Goal: Complete application form

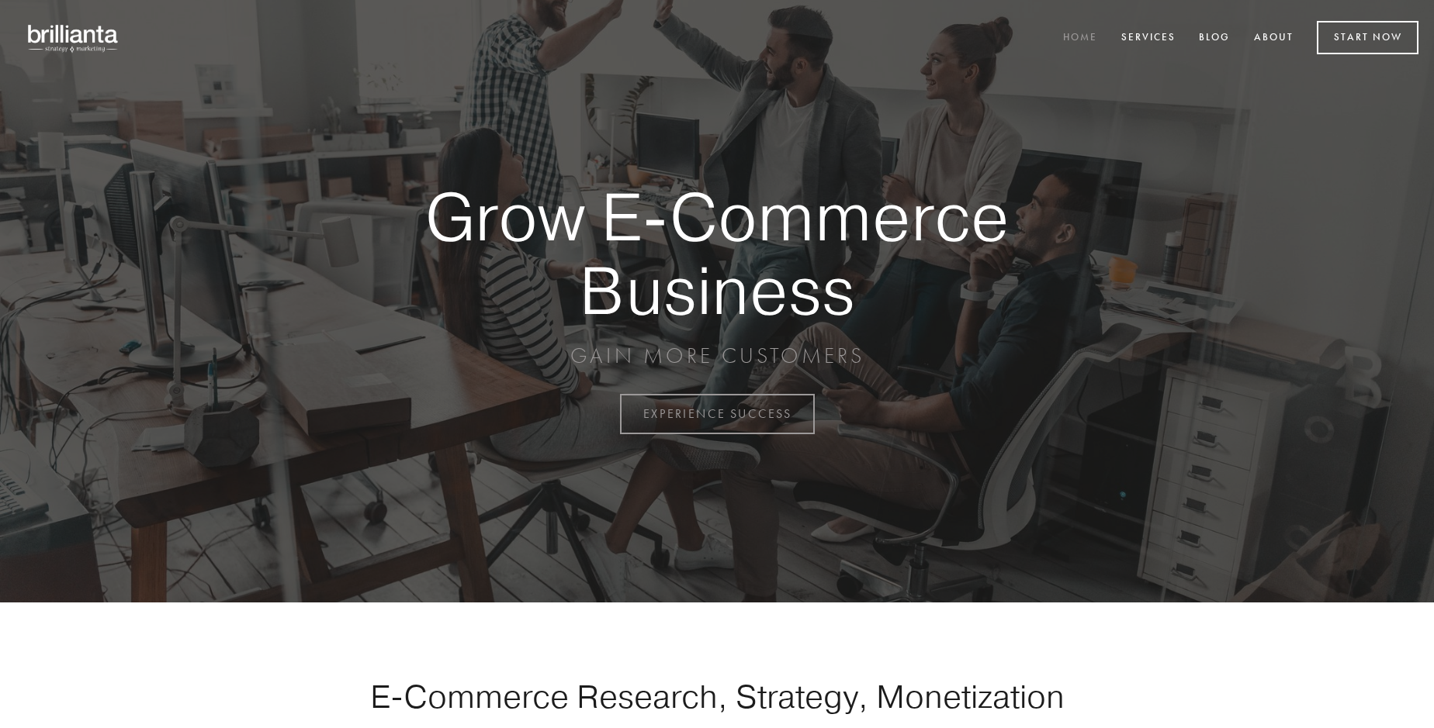
scroll to position [4066, 0]
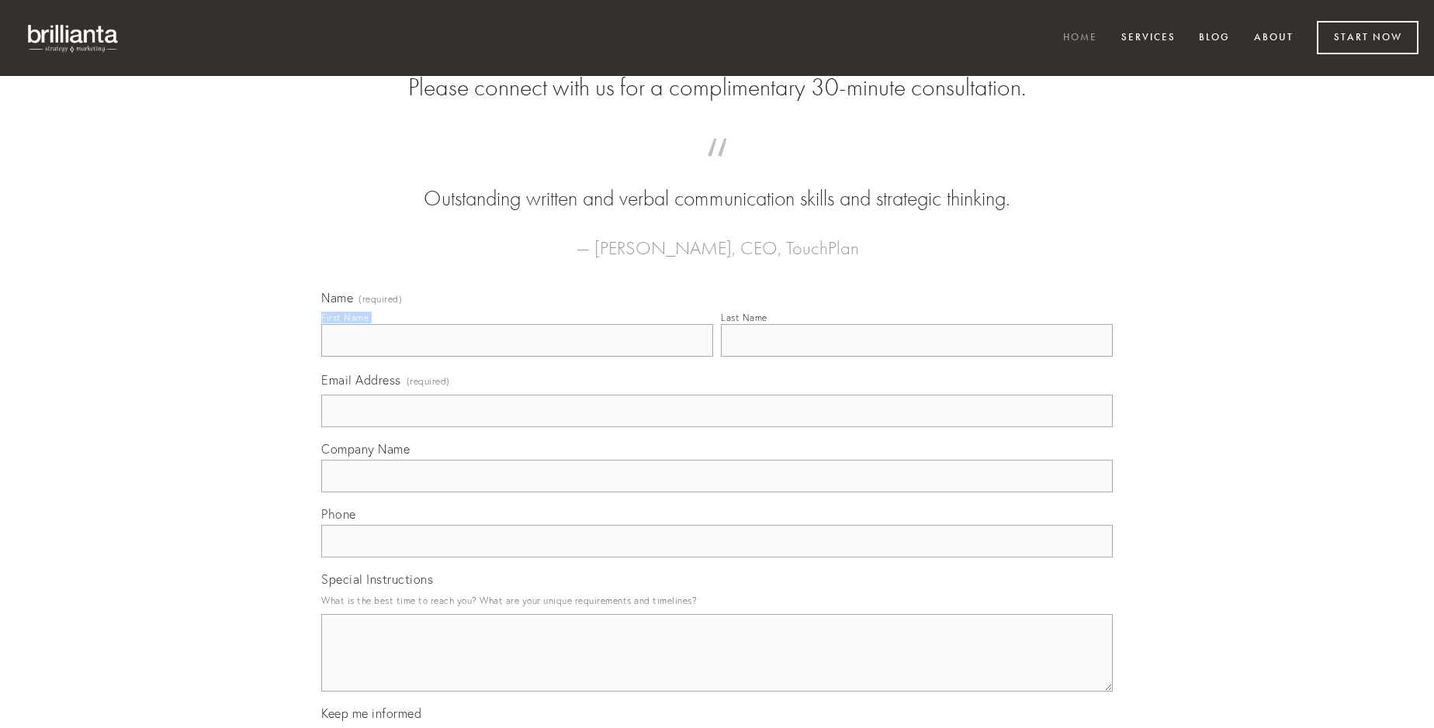
type input "[PERSON_NAME]"
click at [916, 357] on input "Last Name" at bounding box center [917, 340] width 392 height 33
type input "[PERSON_NAME]"
click at [717, 427] on input "Email Address (required)" at bounding box center [716, 411] width 791 height 33
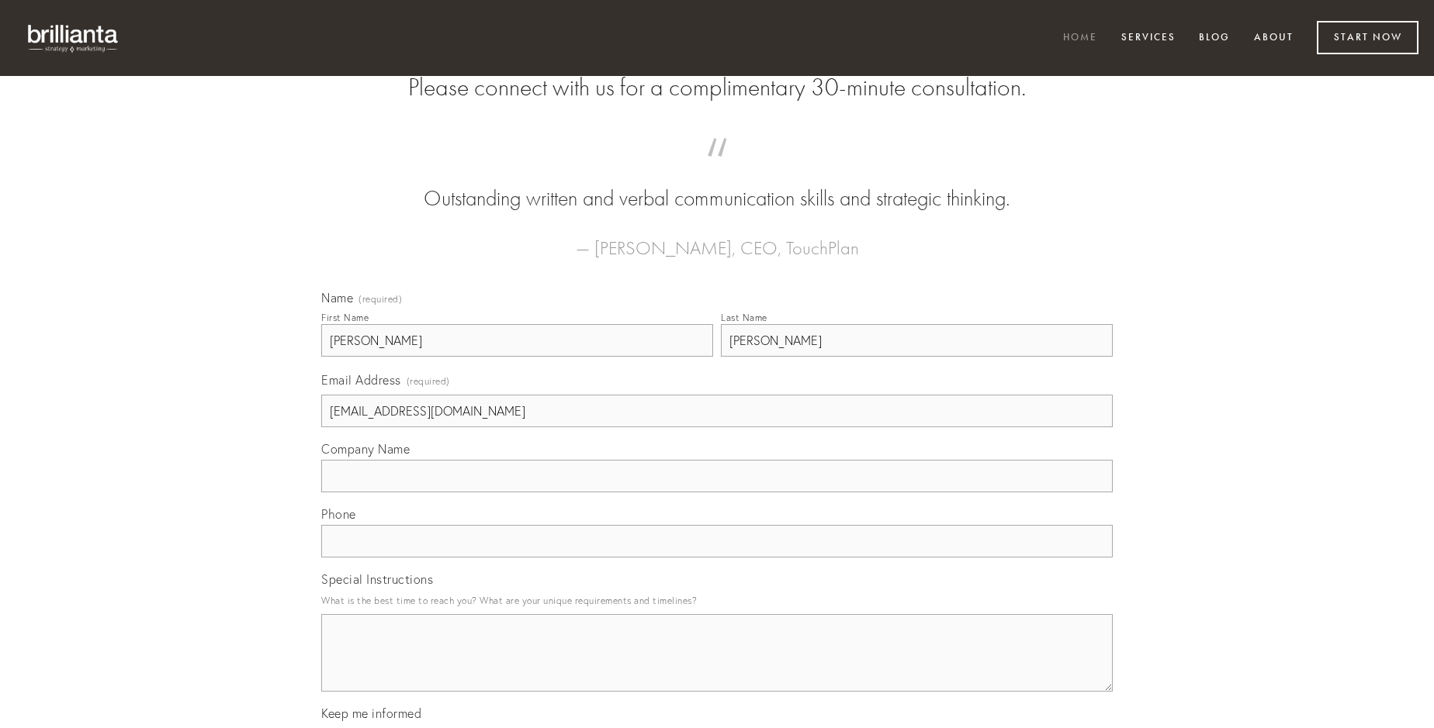
type input "[EMAIL_ADDRESS][DOMAIN_NAME]"
click at [717, 493] on input "Company Name" at bounding box center [716, 476] width 791 height 33
type input "pariatur"
click at [717, 558] on input "text" at bounding box center [716, 541] width 791 height 33
click at [717, 667] on textarea "Special Instructions" at bounding box center [716, 653] width 791 height 78
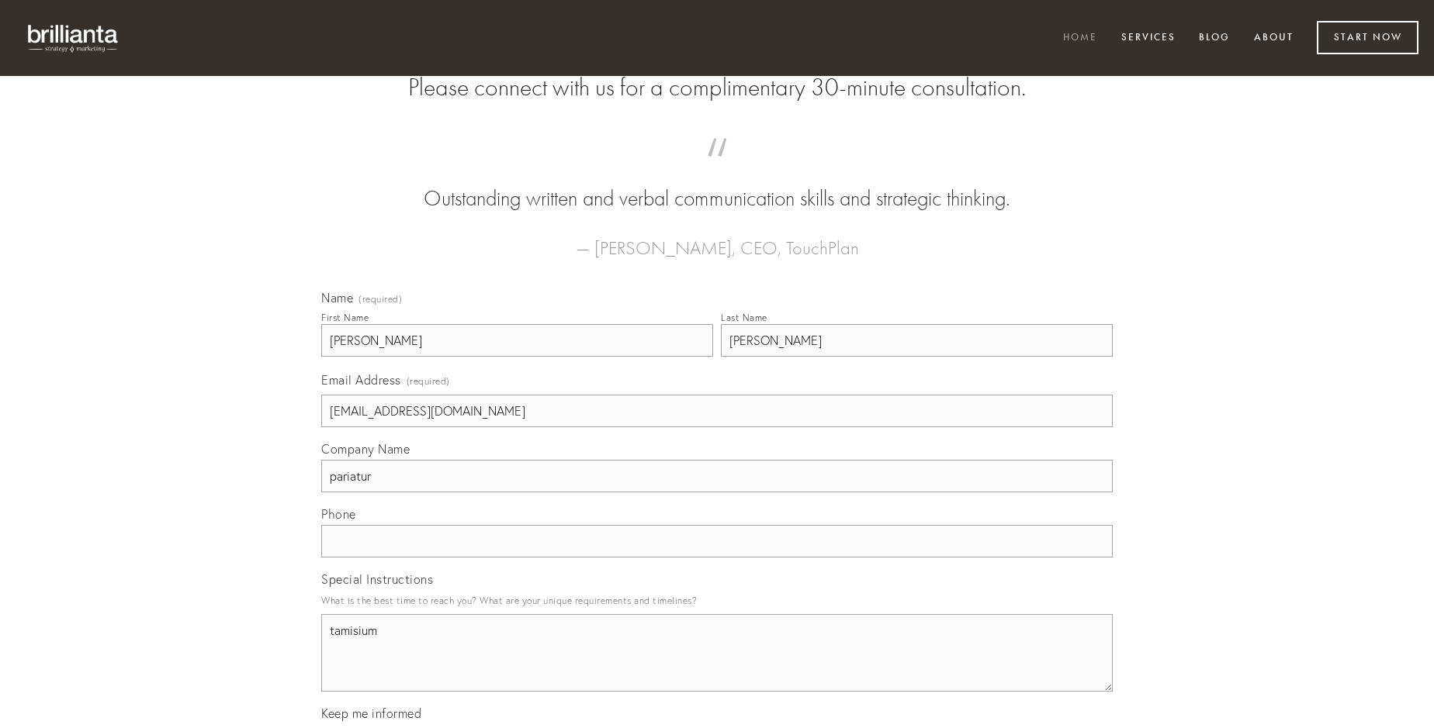
type textarea "tamisium"
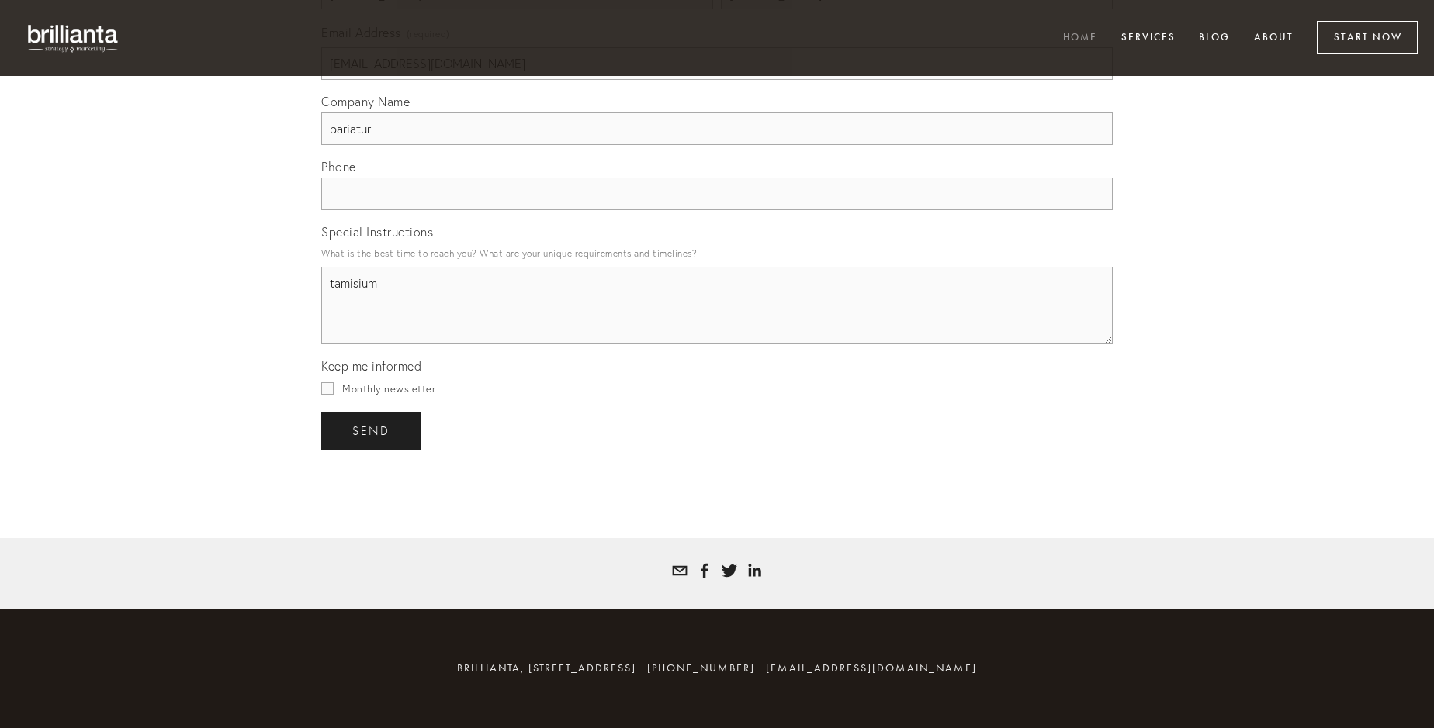
click at [372, 431] on span "send" at bounding box center [371, 431] width 38 height 14
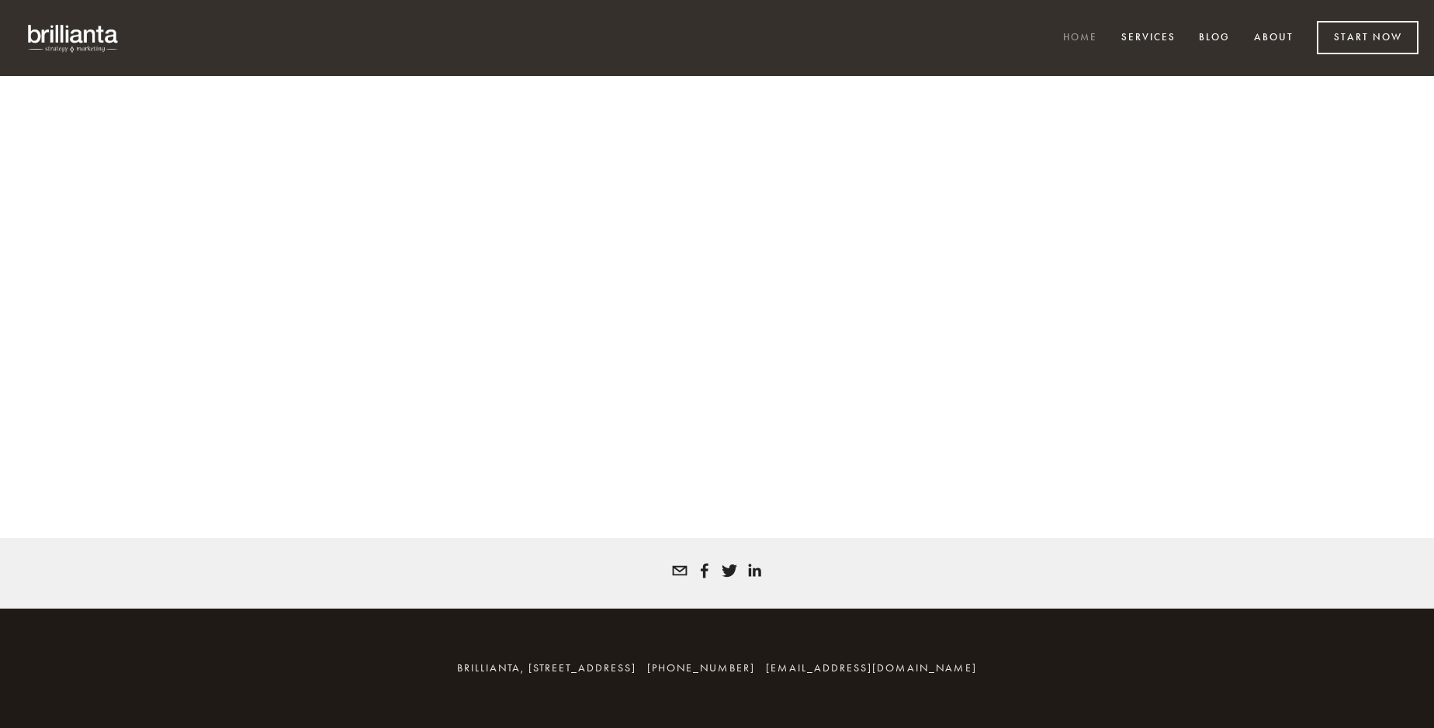
scroll to position [4046, 0]
